Goal: Task Accomplishment & Management: Manage account settings

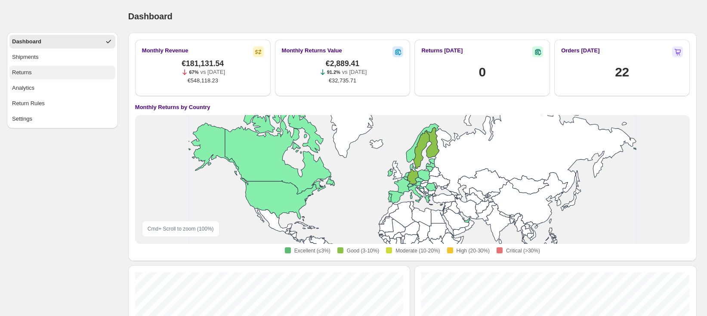
click at [22, 74] on div "Returns" at bounding box center [22, 72] width 20 height 9
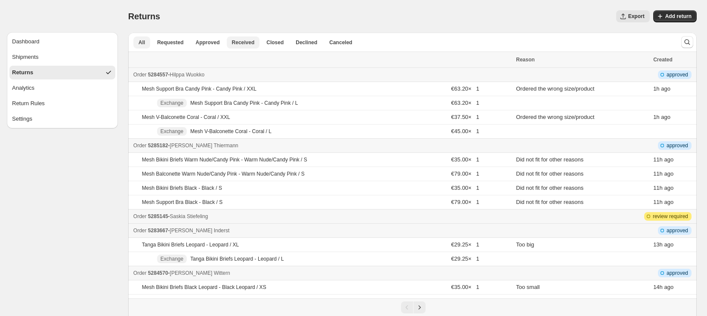
click at [249, 45] on span "Received" at bounding box center [243, 42] width 23 height 7
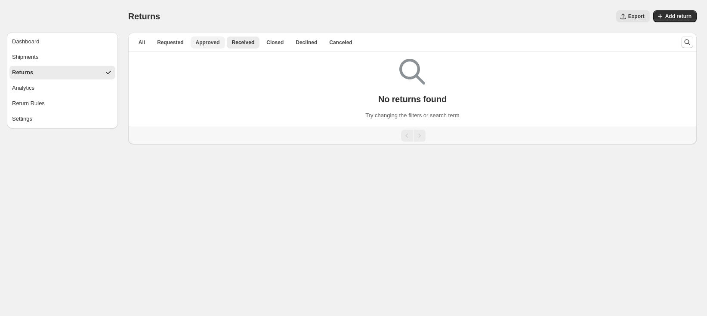
click at [209, 45] on span "Approved" at bounding box center [208, 42] width 24 height 7
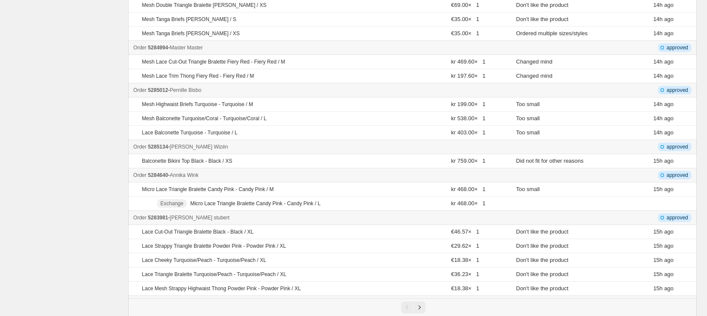
scroll to position [322, 0]
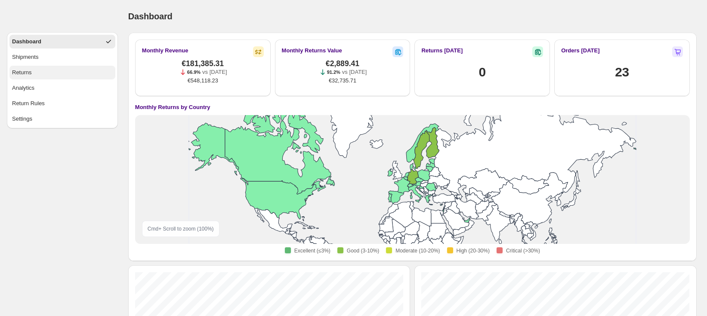
click at [23, 75] on div "Returns" at bounding box center [22, 72] width 20 height 9
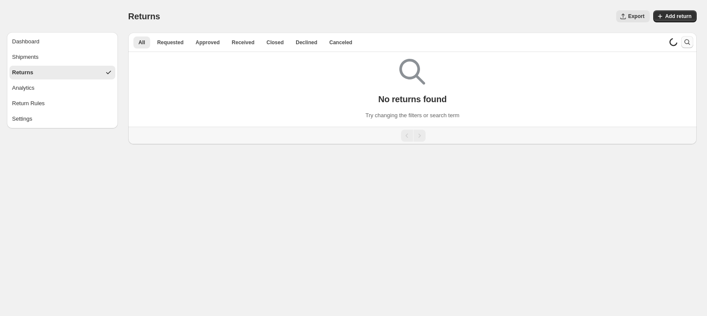
click at [684, 42] on icon "Search and filter results" at bounding box center [687, 43] width 6 height 6
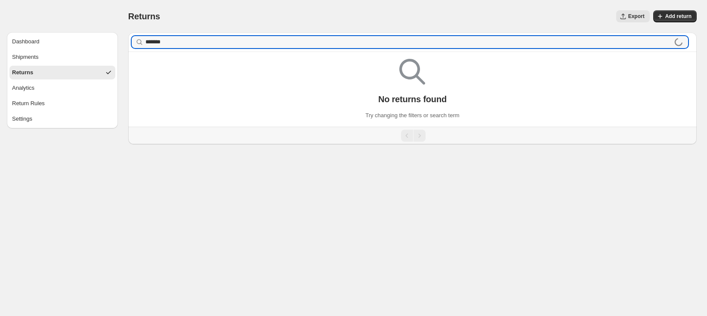
type input "*******"
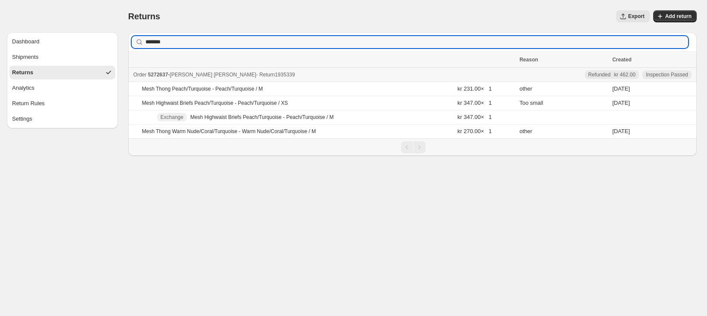
click at [298, 76] on div "Order 5272637 - [PERSON_NAME] - Return 1935339" at bounding box center [323, 75] width 381 height 9
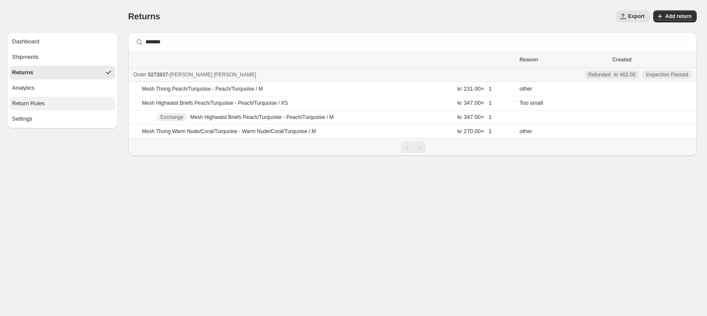
click at [30, 106] on div "Return Rules" at bounding box center [28, 103] width 33 height 9
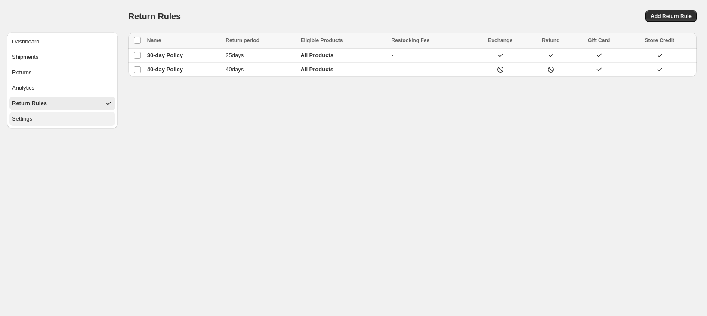
click at [28, 121] on div "Settings" at bounding box center [22, 119] width 20 height 9
select select "**"
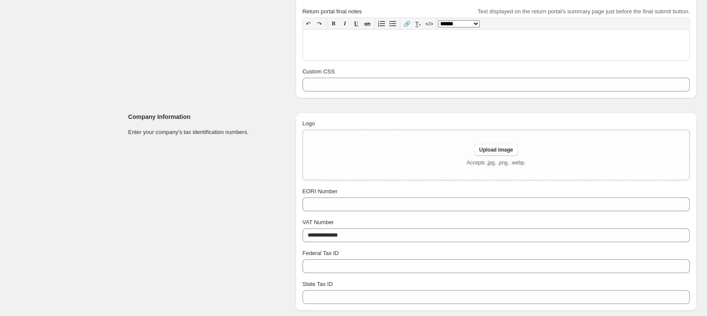
scroll to position [376, 0]
